Goal: Task Accomplishment & Management: Use online tool/utility

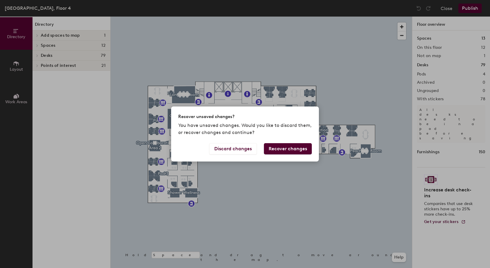
click at [282, 150] on button "Recover changes" at bounding box center [288, 148] width 48 height 11
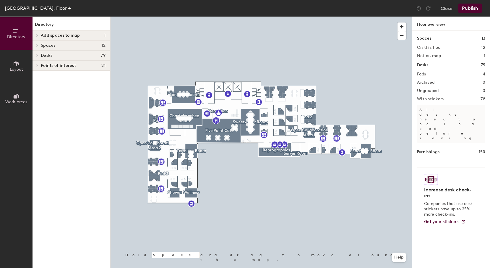
click at [37, 53] on div at bounding box center [36, 56] width 8 height 10
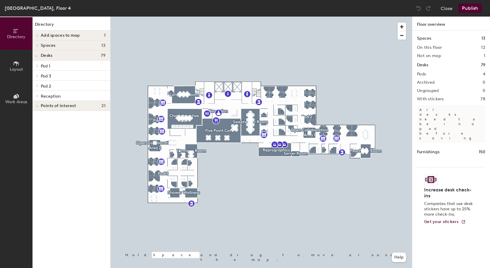
click at [37, 66] on icon at bounding box center [37, 65] width 2 height 3
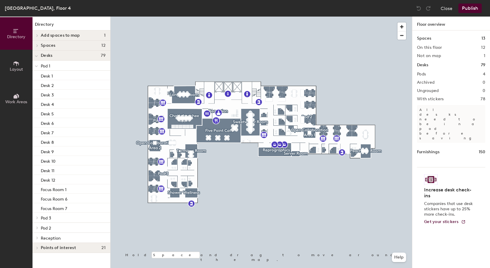
click at [38, 215] on div at bounding box center [36, 217] width 8 height 10
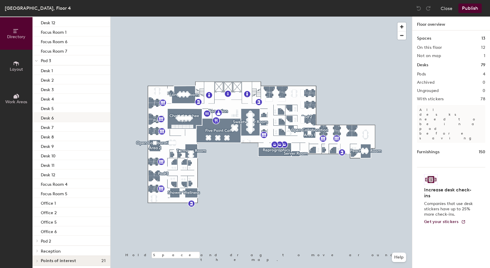
scroll to position [160, 0]
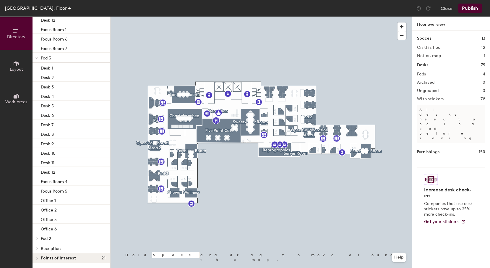
click at [38, 236] on div at bounding box center [36, 238] width 8 height 10
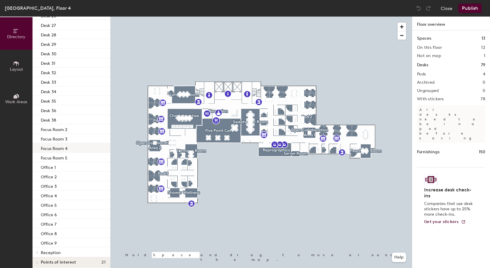
scroll to position [585, 0]
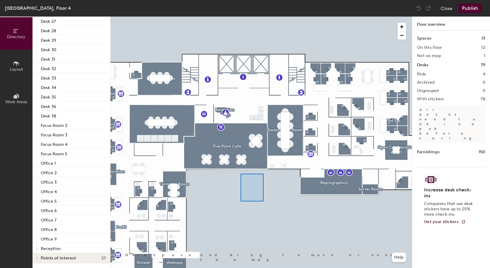
click at [256, 17] on div at bounding box center [260, 17] width 301 height 0
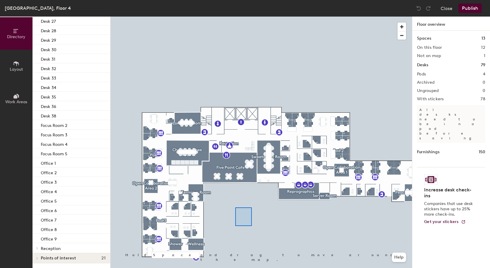
click at [251, 17] on div at bounding box center [260, 17] width 301 height 0
click at [264, 17] on div at bounding box center [260, 17] width 301 height 0
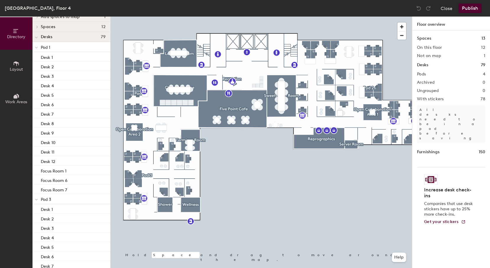
scroll to position [10, 0]
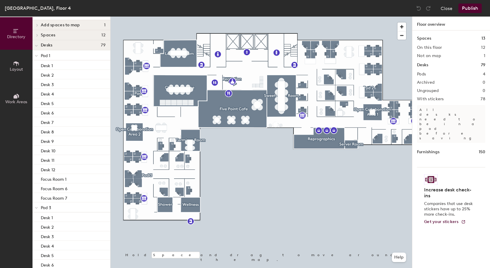
click at [37, 54] on span at bounding box center [36, 55] width 3 height 5
click at [38, 55] on icon at bounding box center [37, 55] width 2 height 3
click at [38, 55] on div at bounding box center [36, 55] width 8 height 10
click at [38, 65] on div at bounding box center [36, 65] width 8 height 10
click at [38, 74] on div at bounding box center [36, 75] width 8 height 10
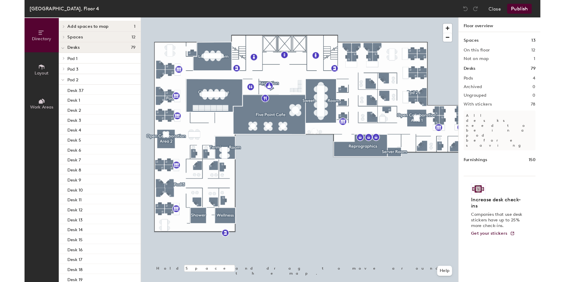
scroll to position [0, 0]
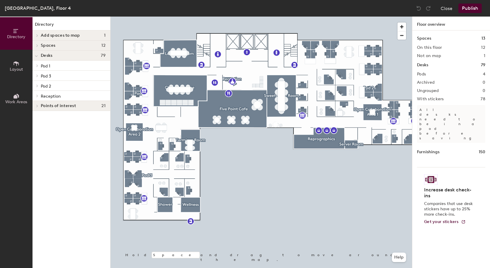
click at [72, 44] on h4 "Spaces 12" at bounding box center [73, 45] width 65 height 5
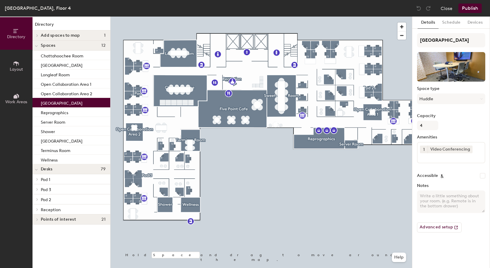
click at [73, 102] on div "[GEOGRAPHIC_DATA]" at bounding box center [71, 102] width 78 height 9
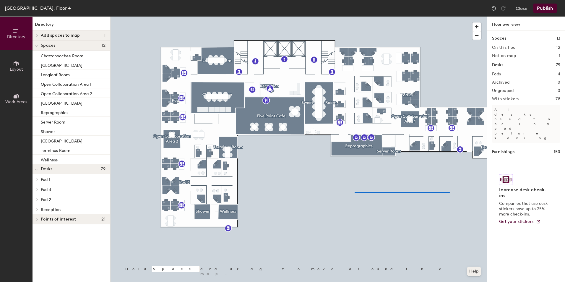
click at [340, 17] on div at bounding box center [298, 17] width 376 height 0
click at [478, 37] on span "button" at bounding box center [476, 35] width 9 height 8
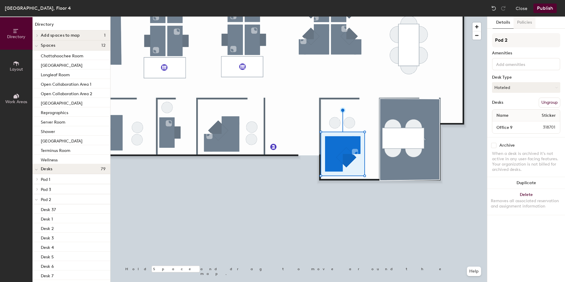
click at [490, 20] on button "Policies" at bounding box center [524, 23] width 22 height 12
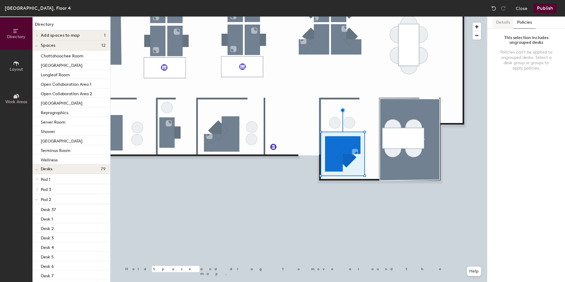
click at [490, 21] on button "Details" at bounding box center [503, 23] width 21 height 12
